Goal: Task Accomplishment & Management: Use online tool/utility

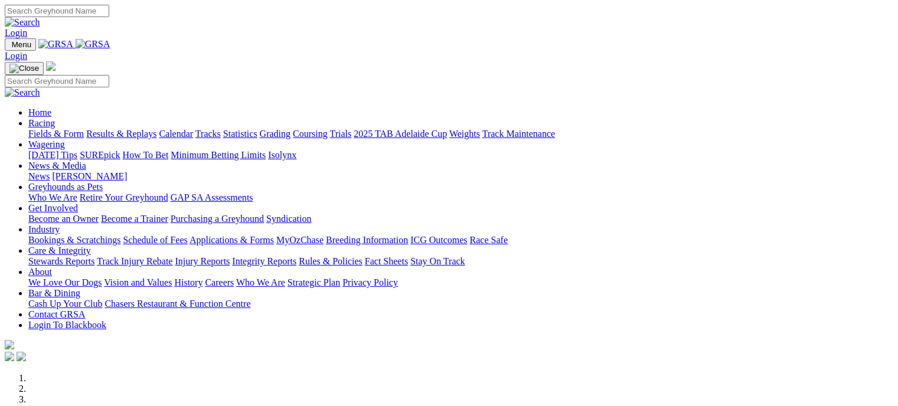
click at [60, 224] on link "Industry" at bounding box center [43, 229] width 31 height 10
click at [120, 235] on link "Bookings & Scratchings" at bounding box center [74, 240] width 92 height 10
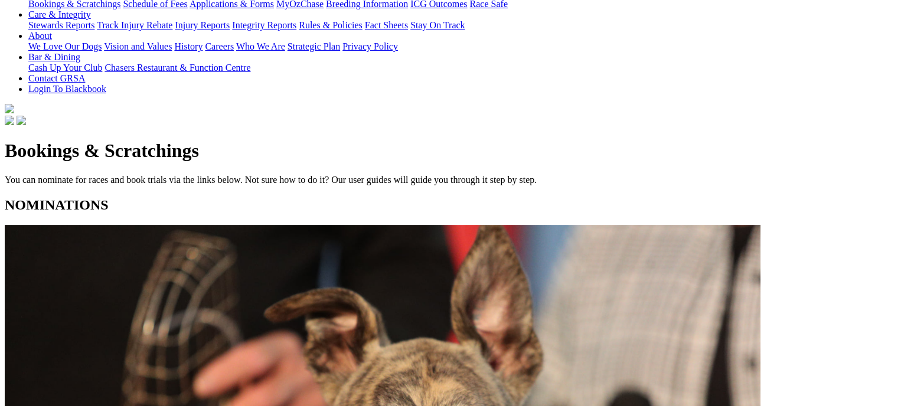
scroll to position [283, 0]
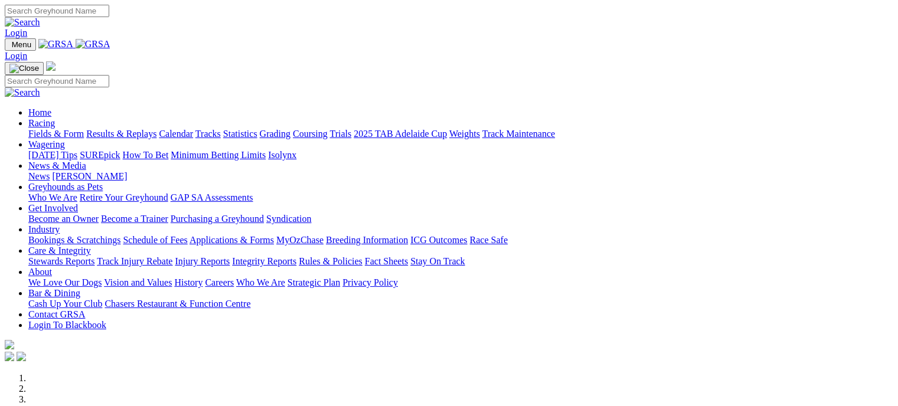
click at [55, 118] on link "Racing" at bounding box center [41, 123] width 27 height 10
